Goal: Transaction & Acquisition: Purchase product/service

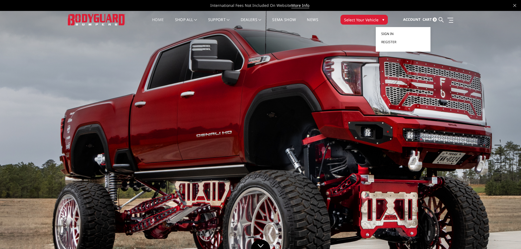
click at [390, 34] on span "Sign in" at bounding box center [387, 33] width 12 height 5
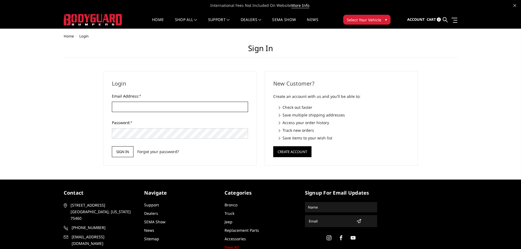
type input "[PERSON_NAME][EMAIL_ADDRESS][DOMAIN_NAME]"
click at [120, 152] on input "Sign in" at bounding box center [123, 151] width 22 height 11
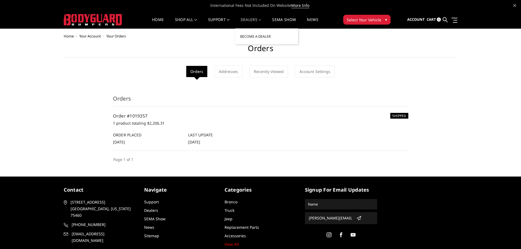
click at [253, 19] on link "Dealers" at bounding box center [250, 23] width 21 height 11
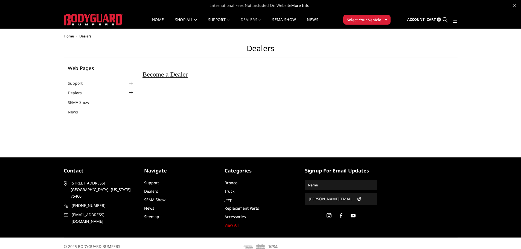
click at [363, 22] on span "Select Your Vehicle" at bounding box center [363, 20] width 34 height 6
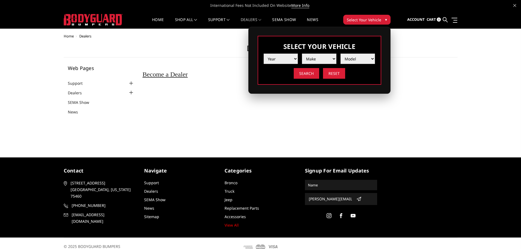
click at [333, 10] on span "International Fees Not Included On Website More Info" at bounding box center [260, 5] width 393 height 11
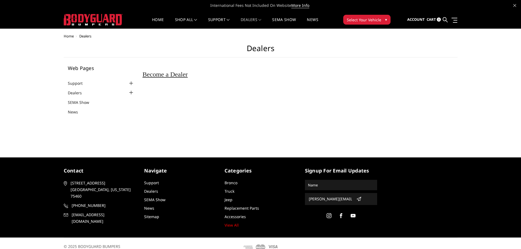
click at [90, 18] on img at bounding box center [93, 19] width 59 height 11
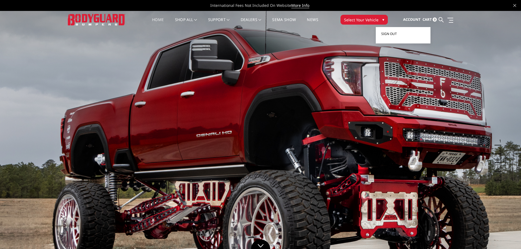
click at [391, 33] on span "Sign out" at bounding box center [389, 33] width 16 height 5
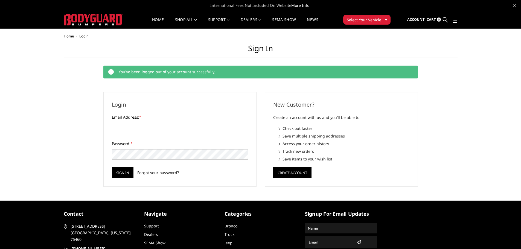
type input "[PERSON_NAME][EMAIL_ADDRESS][DOMAIN_NAME]"
click at [213, 84] on div "You've been logged out of your account successfully. Login Email Address: * bru…" at bounding box center [260, 126] width 314 height 121
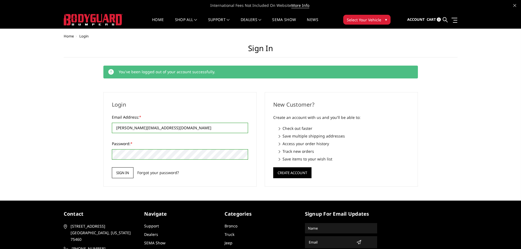
click at [123, 172] on input "Sign in" at bounding box center [123, 172] width 22 height 11
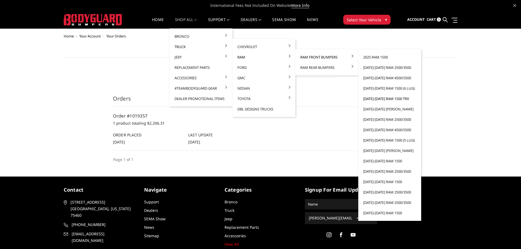
click at [383, 100] on link "[DATE]-[DATE] Ram 1500 TRX" at bounding box center [389, 98] width 58 height 10
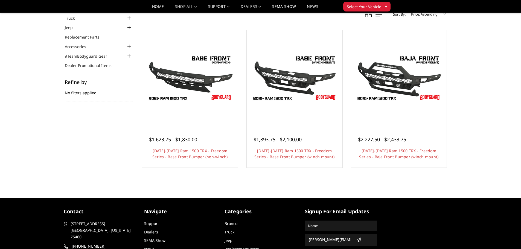
scroll to position [27, 0]
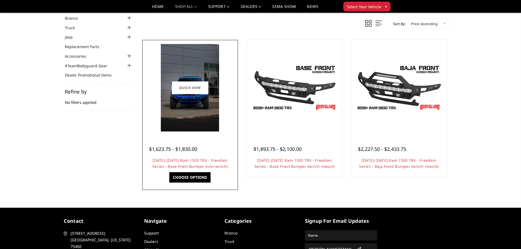
click at [190, 102] on img at bounding box center [190, 87] width 58 height 87
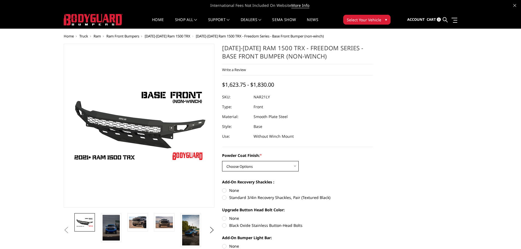
click at [261, 164] on select "Choose Options Bare Metal Textured Black Powder Coat" at bounding box center [260, 166] width 77 height 10
select select "3140"
click at [222, 161] on select "Choose Options Bare Metal Textured Black Powder Coat" at bounding box center [260, 166] width 77 height 10
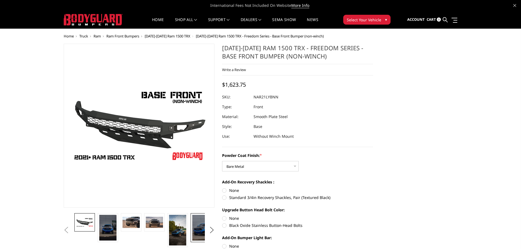
click at [196, 231] on img at bounding box center [200, 228] width 17 height 26
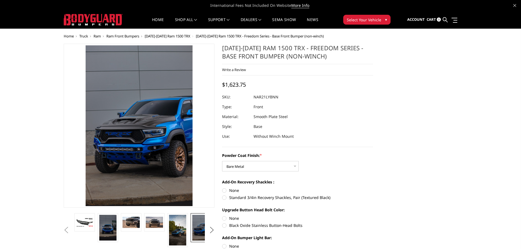
click at [211, 231] on button "Next" at bounding box center [211, 230] width 8 height 8
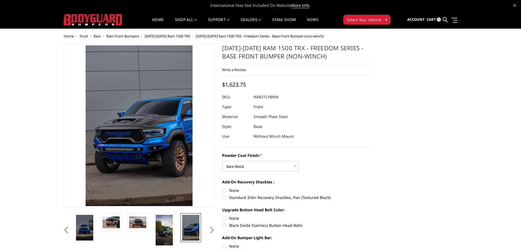
click at [212, 229] on button "Next" at bounding box center [211, 230] width 8 height 8
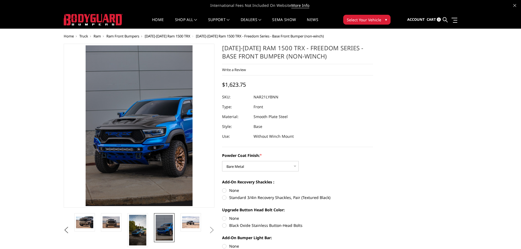
click at [212, 229] on button "Next" at bounding box center [211, 230] width 8 height 8
click at [190, 225] on img at bounding box center [190, 221] width 17 height 11
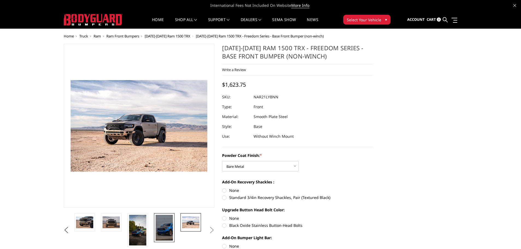
click at [164, 230] on img at bounding box center [163, 228] width 17 height 26
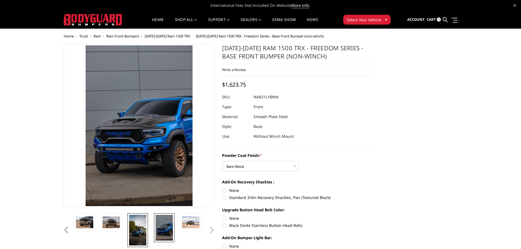
click at [146, 232] on link at bounding box center [137, 230] width 20 height 34
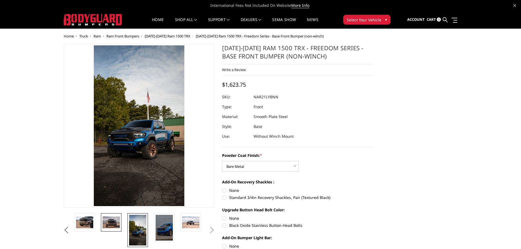
click at [115, 225] on img at bounding box center [110, 221] width 17 height 11
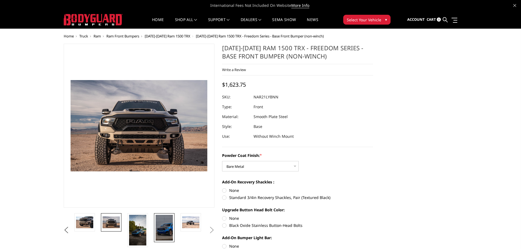
click at [164, 225] on img at bounding box center [163, 228] width 17 height 26
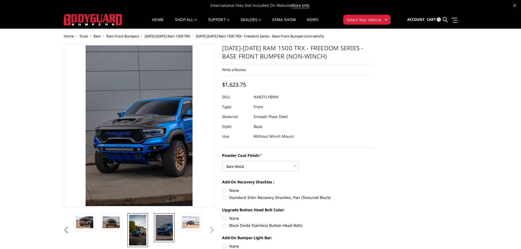
click at [134, 227] on img at bounding box center [137, 230] width 17 height 31
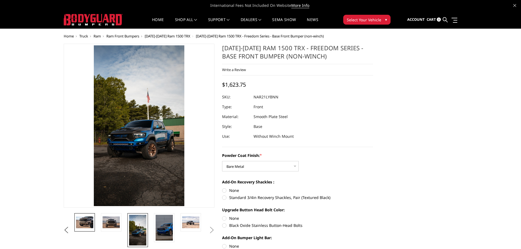
click at [83, 223] on img at bounding box center [84, 221] width 17 height 11
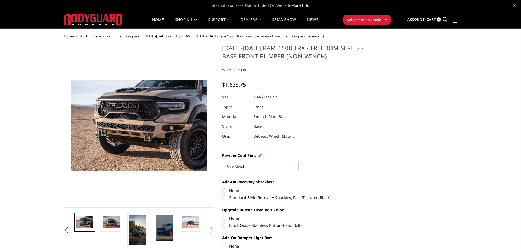
click at [68, 230] on button "Previous" at bounding box center [66, 230] width 8 height 8
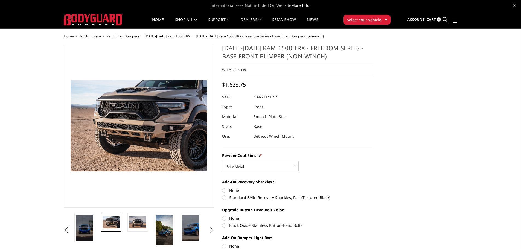
click at [68, 230] on button "Previous" at bounding box center [66, 230] width 8 height 8
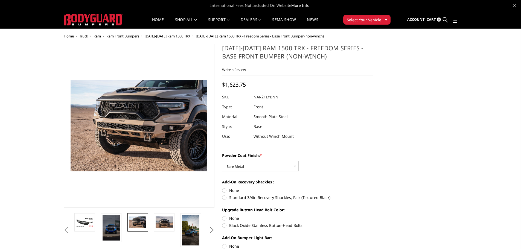
click at [68, 230] on button "Previous" at bounding box center [66, 230] width 8 height 8
click at [349, 177] on div "Powder Coat Finish: * Choose Options Bare Metal Textured Black Powder Coat Add-…" at bounding box center [297, 220] width 151 height 137
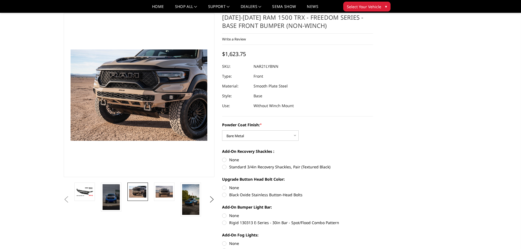
scroll to position [55, 0]
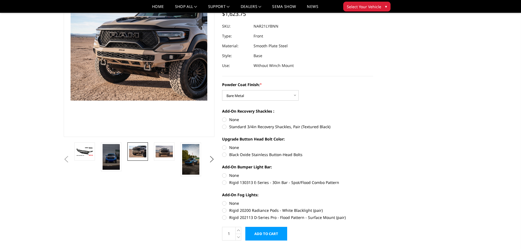
click at [224, 122] on label "None" at bounding box center [297, 120] width 151 height 6
click at [222, 117] on input "None" at bounding box center [222, 117] width 0 height 0
radio input "true"
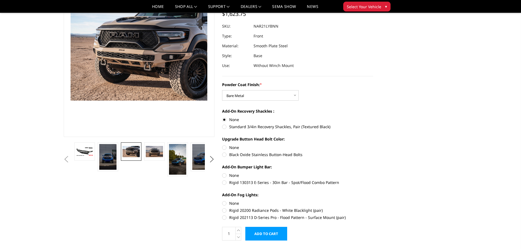
click at [224, 154] on label "Black Oxide Stainless Button-Head Bolts" at bounding box center [297, 155] width 151 height 6
click at [373, 145] on input "Black Oxide Stainless Button-Head Bolts" at bounding box center [373, 145] width 0 height 0
radio input "true"
click at [180, 161] on img at bounding box center [177, 159] width 17 height 31
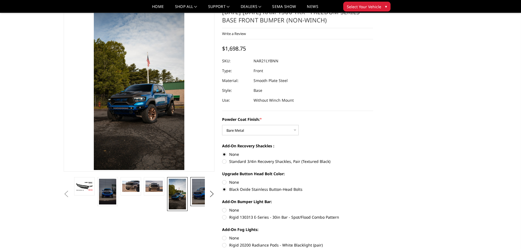
click at [200, 198] on img at bounding box center [200, 192] width 17 height 26
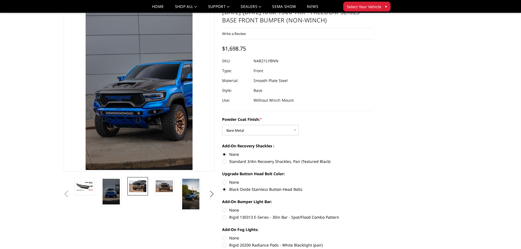
click at [139, 185] on img at bounding box center [137, 185] width 17 height 11
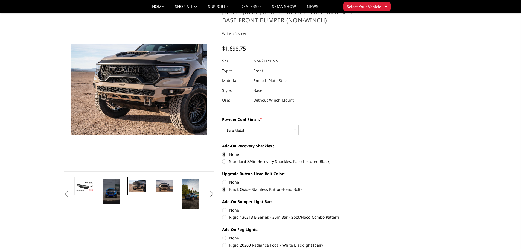
click at [211, 192] on button "Next" at bounding box center [211, 194] width 8 height 8
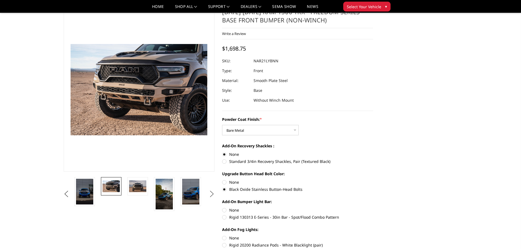
click at [211, 192] on button "Next" at bounding box center [211, 194] width 8 height 8
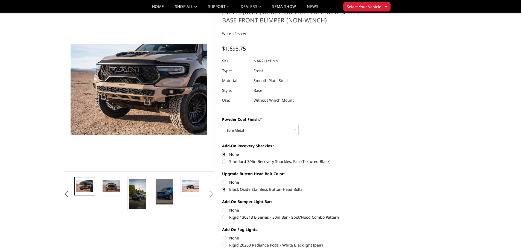
click at [211, 192] on button "Next" at bounding box center [211, 194] width 8 height 8
click at [168, 192] on img at bounding box center [163, 192] width 17 height 26
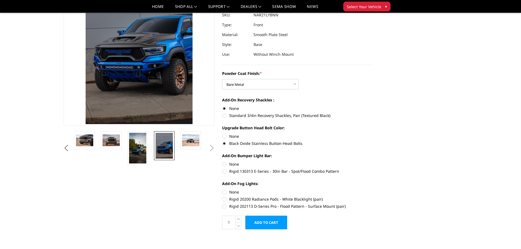
scroll to position [75, 0]
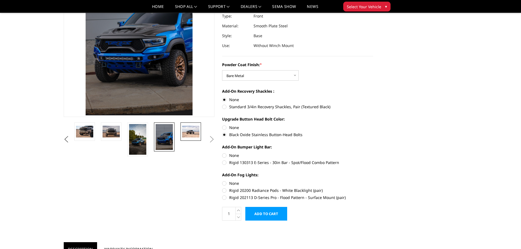
click at [196, 135] on img at bounding box center [190, 131] width 17 height 11
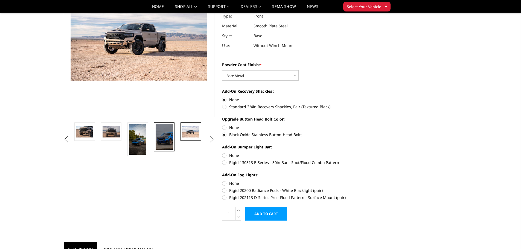
click at [161, 134] on img at bounding box center [163, 137] width 17 height 26
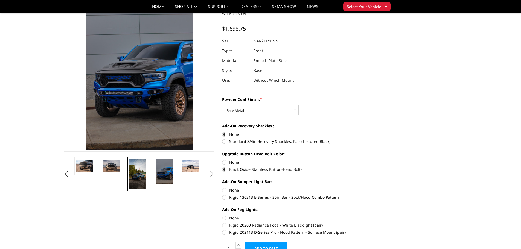
click at [133, 174] on img at bounding box center [137, 174] width 17 height 31
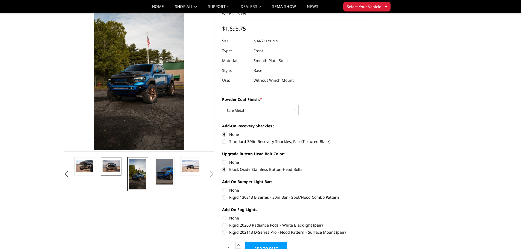
click at [104, 167] on img at bounding box center [110, 165] width 17 height 11
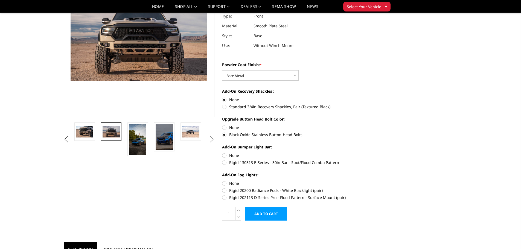
click at [224, 156] on label "None" at bounding box center [297, 155] width 151 height 6
click at [222, 153] on input "None" at bounding box center [222, 152] width 0 height 0
radio input "true"
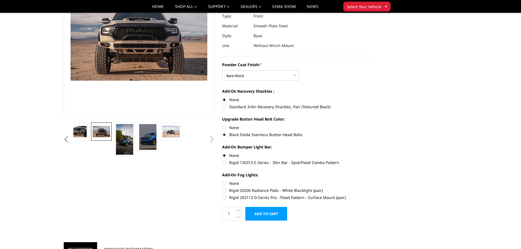
click at [223, 198] on label "Rigid 202113 D-Series Pro - Flood Pattern - Surface Mount (pair)" at bounding box center [297, 198] width 151 height 6
click at [373, 188] on input "Rigid 202113 D-Series Pro - Flood Pattern - Surface Mount (pair)" at bounding box center [373, 187] width 0 height 0
radio input "true"
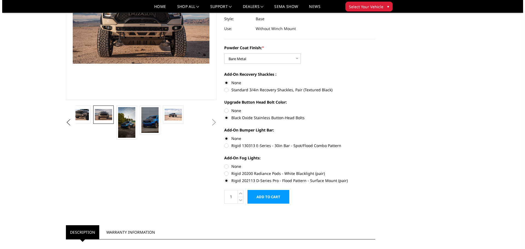
scroll to position [82, 0]
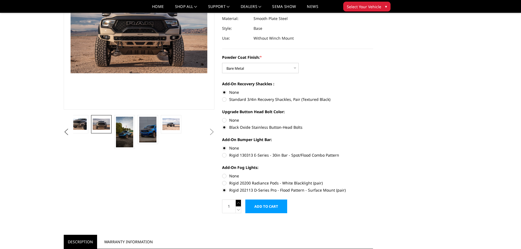
click at [238, 202] on icon at bounding box center [238, 202] width 5 height 7
type input "2"
click at [273, 209] on input "Add to Cart" at bounding box center [266, 206] width 42 height 14
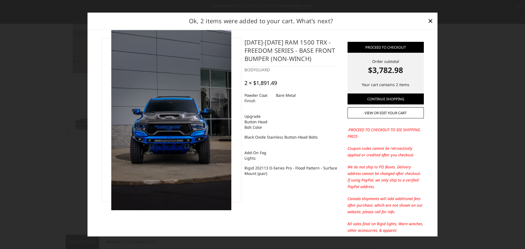
drag, startPoint x: 240, startPoint y: 83, endPoint x: 280, endPoint y: 85, distance: 40.2
click at [280, 85] on div "2021-2024 Ram 1500 TRX - Freedom Series - Base Front Bumper (non-winch) BODYGUA…" at bounding box center [291, 111] width 100 height 146
click at [281, 117] on dl "Upgrade Button Head Bolt Color Black Oxide Stainless Button-Head Bolts" at bounding box center [291, 126] width 94 height 31
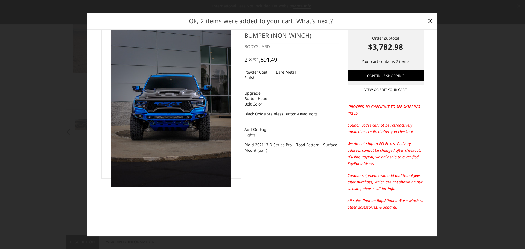
scroll to position [0, 0]
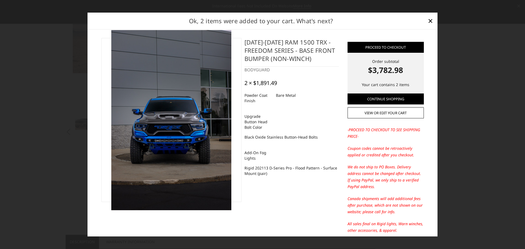
drag, startPoint x: 317, startPoint y: 60, endPoint x: 242, endPoint y: 43, distance: 77.2
click at [242, 43] on div "2021-2024 Ram 1500 TRX - Freedom Series - Base Front Bumper (non-winch) BODYGUA…" at bounding box center [291, 111] width 100 height 146
click at [318, 60] on h4 "[DATE]-[DATE] Ram 1500 TRX - Freedom Series - Base Front Bumper (non-winch)" at bounding box center [291, 52] width 94 height 29
click at [380, 47] on link "Proceed to checkout" at bounding box center [385, 47] width 76 height 11
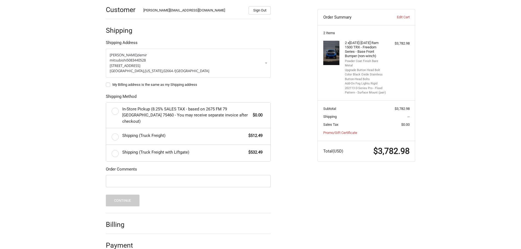
scroll to position [84, 0]
click at [114, 148] on label "Shipping (Truck Freight with Liftgate) $532.49" at bounding box center [188, 152] width 164 height 16
click at [106, 144] on input "Shipping (Truck Freight with Liftgate) $532.49" at bounding box center [106, 144] width 0 height 0
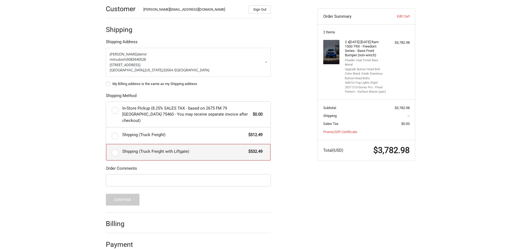
radio input "true"
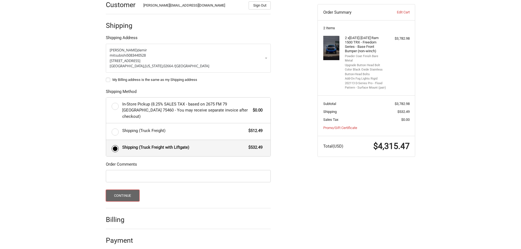
click at [119, 190] on button "Continue" at bounding box center [123, 196] width 34 height 12
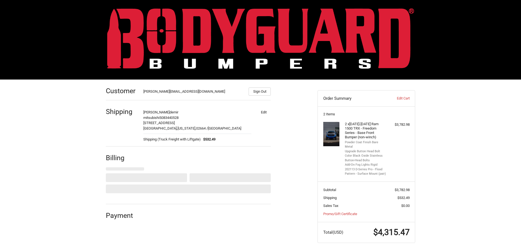
select select "US"
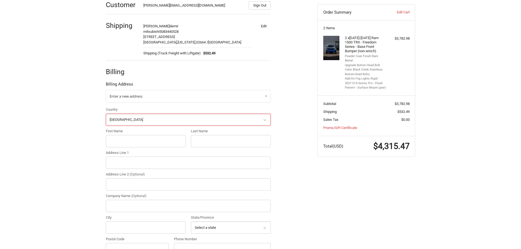
scroll to position [99, 0]
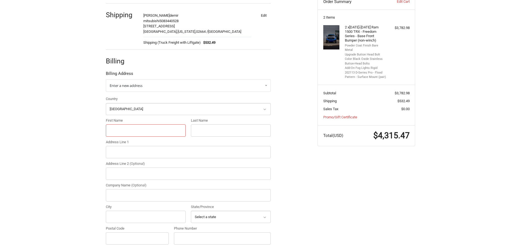
click at [124, 131] on input "First Name" at bounding box center [146, 130] width 80 height 12
type input "bruno"
type input "demir"
type input "527 station ave"
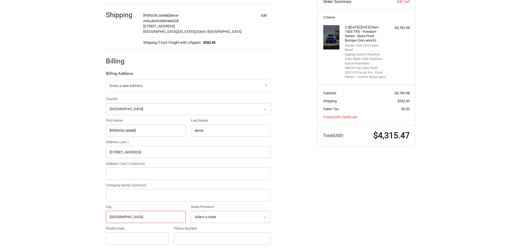
type input "south yarmouth"
select select "MA"
type input "02631"
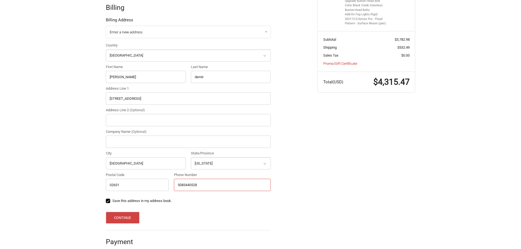
scroll to position [160, 0]
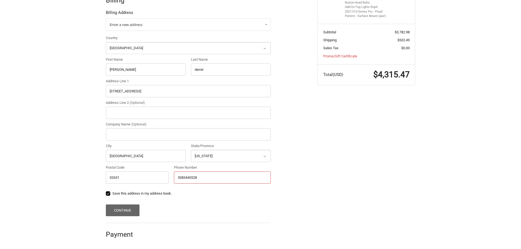
type input "5083440528"
click at [122, 208] on button "Continue" at bounding box center [123, 210] width 34 height 12
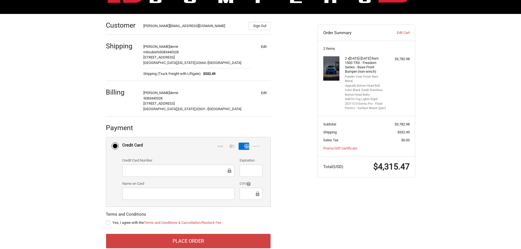
scroll to position [80, 0]
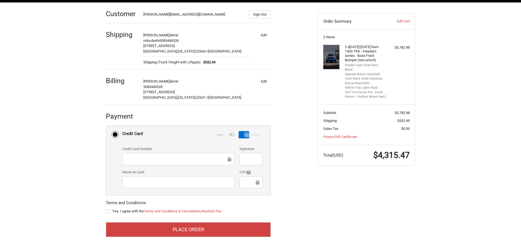
click at [107, 211] on label "Yes, I agree with the Terms and Conditions & Cancellation/Restock Fee" at bounding box center [188, 211] width 165 height 4
click at [106, 209] on input "Yes, I agree with the Terms and Conditions & Cancellation/Restock Fee" at bounding box center [106, 208] width 0 height 0
checkbox input "true"
click at [261, 35] on button "Edit" at bounding box center [263, 35] width 14 height 8
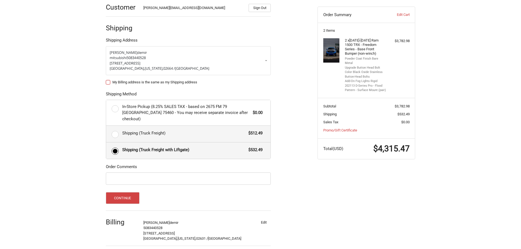
scroll to position [103, 0]
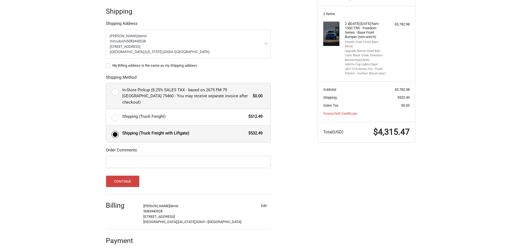
click at [116, 91] on label "In-Store Pickup (8.25% SALES TAX - based on 2675 FM 79 Paris TX 75460 - You may…" at bounding box center [188, 96] width 164 height 26
click at [106, 84] on input "In-Store Pickup (8.25% SALES TAX - based on 2675 FM 79 Paris TX 75460 - You may…" at bounding box center [106, 83] width 0 height 0
radio input "true"
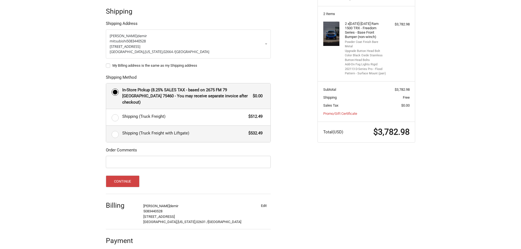
click at [117, 129] on label "Shipping (Truck Freight with Liftgate) $532.49" at bounding box center [188, 134] width 164 height 16
click at [106, 126] on input "Shipping (Truck Freight with Liftgate) $532.49" at bounding box center [106, 126] width 0 height 0
radio input "true"
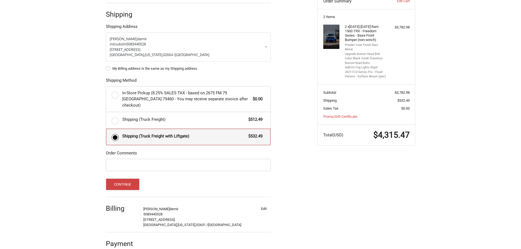
scroll to position [103, 0]
